Goal: Browse casually

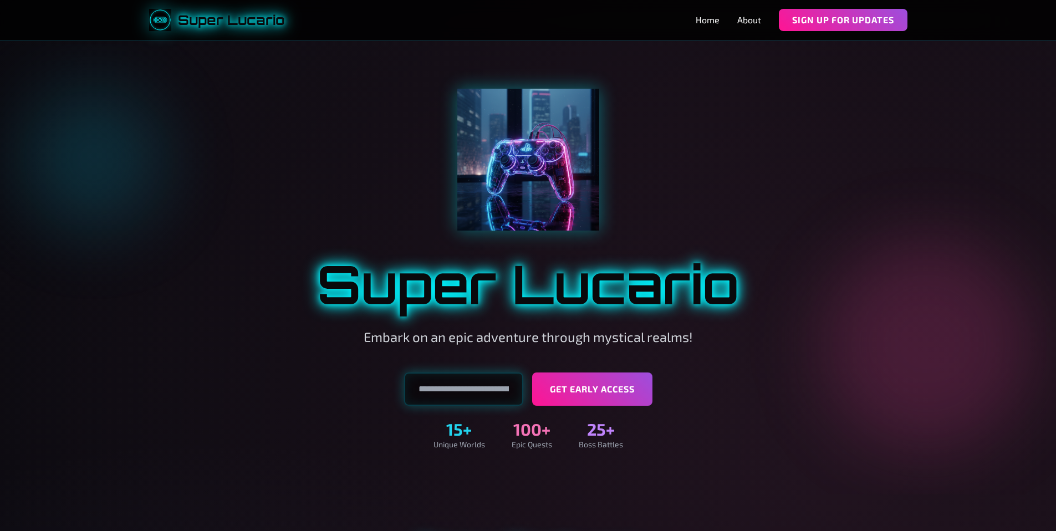
click at [214, 132] on div at bounding box center [528, 160] width 638 height 142
click at [288, 111] on div at bounding box center [528, 160] width 638 height 142
